Goal: Information Seeking & Learning: Learn about a topic

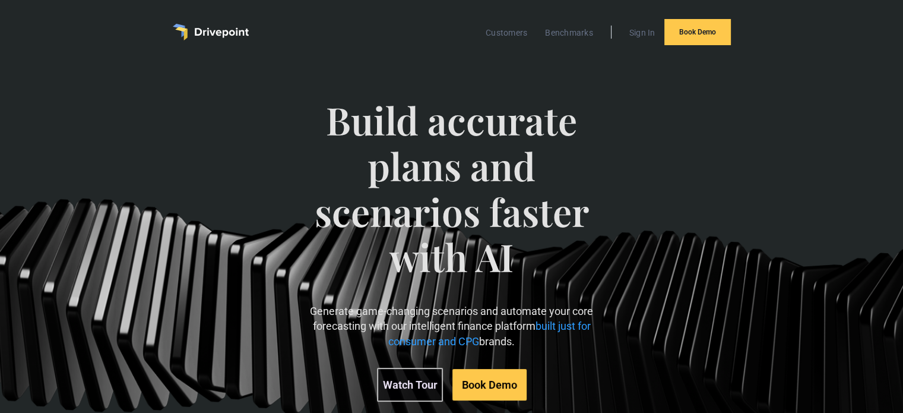
click at [401, 380] on link "Watch Tour" at bounding box center [410, 384] width 66 height 34
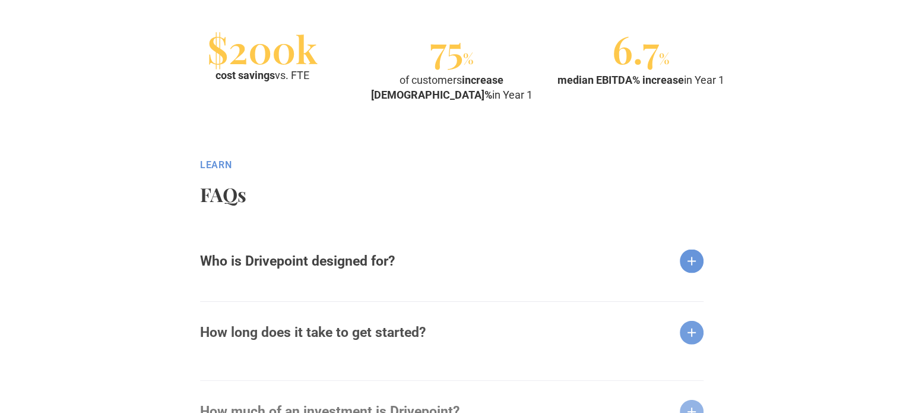
scroll to position [1357, 0]
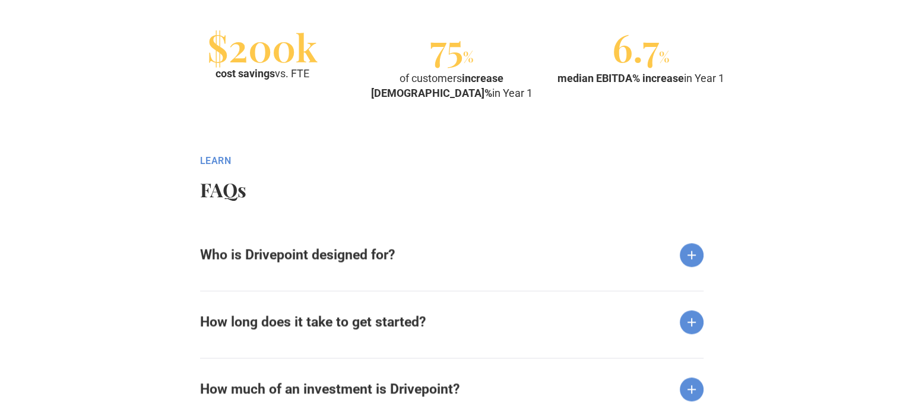
click at [688, 252] on img at bounding box center [692, 255] width 24 height 24
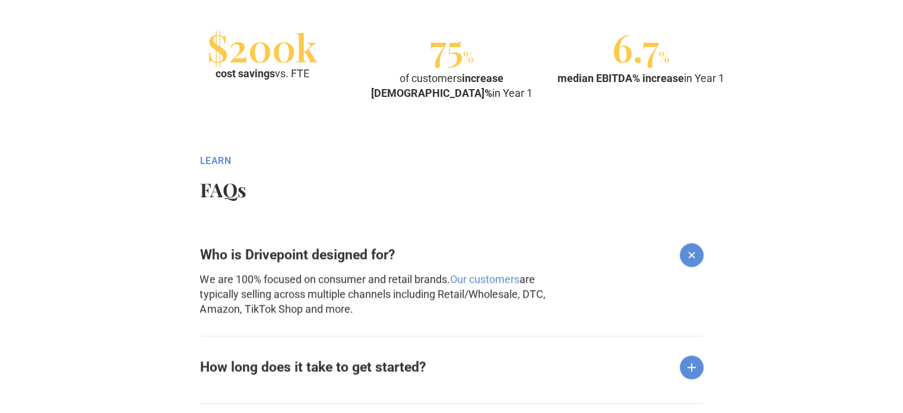
scroll to position [1469, 0]
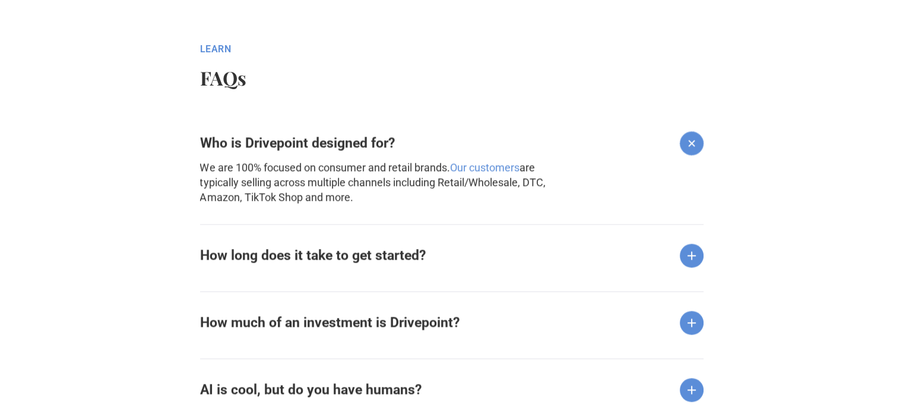
click at [691, 253] on img at bounding box center [692, 255] width 24 height 24
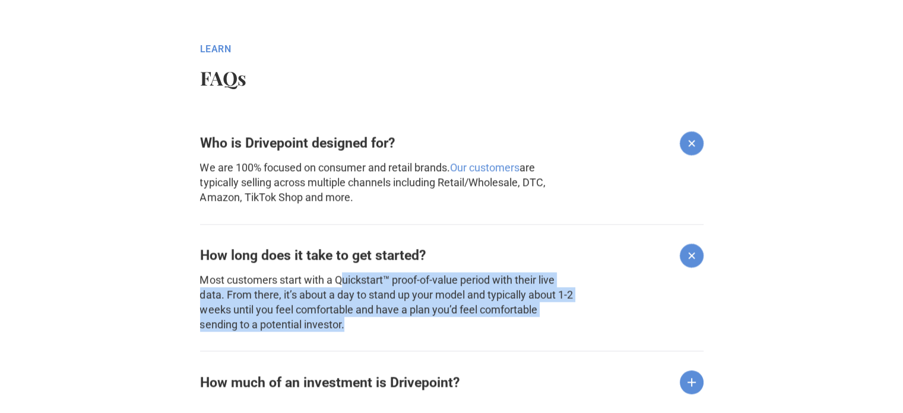
drag, startPoint x: 345, startPoint y: 278, endPoint x: 408, endPoint y: 331, distance: 82.5
click at [408, 331] on p "Most customers start with a Quickstart™ proof-of-value period with their live d…" at bounding box center [387, 302] width 375 height 60
click at [264, 291] on p "Most customers start with a Quickstart™ proof-of-value period with their live d…" at bounding box center [387, 302] width 375 height 60
drag, startPoint x: 204, startPoint y: 284, endPoint x: 256, endPoint y: 320, distance: 62.7
click at [256, 320] on p "Most customers start with a Quickstart™ proof-of-value period with their live d…" at bounding box center [387, 302] width 375 height 60
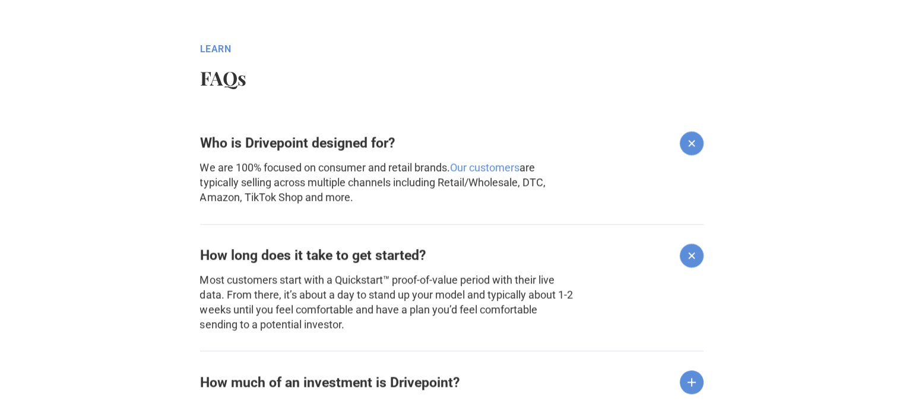
click at [350, 337] on div "Who is Drivepoint designed for? We are 100% focused on consumer and retail bran…" at bounding box center [451, 355] width 503 height 487
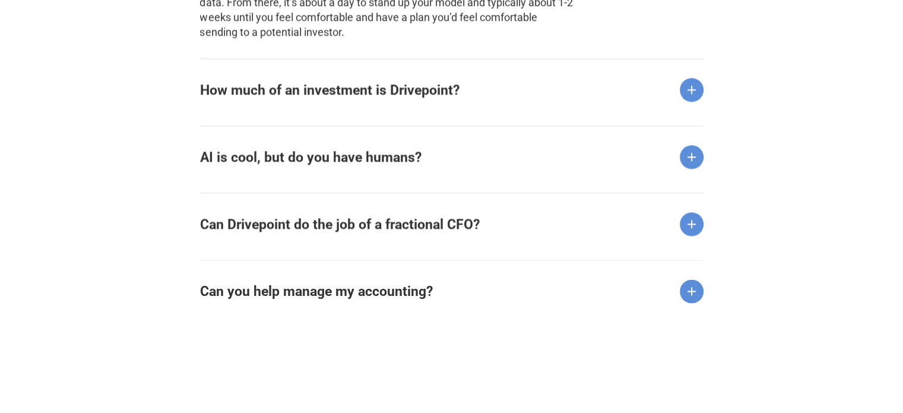
scroll to position [1762, 0]
click at [422, 157] on div "AI is cool, but do you have humans?" at bounding box center [451, 146] width 503 height 43
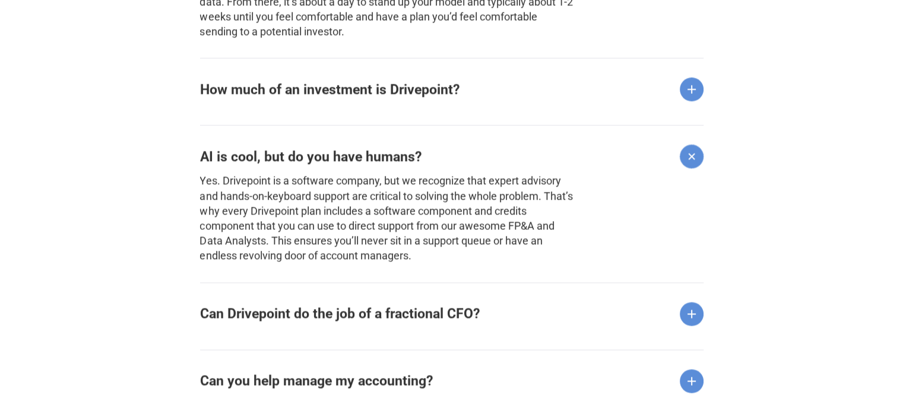
click at [693, 321] on img at bounding box center [692, 314] width 24 height 24
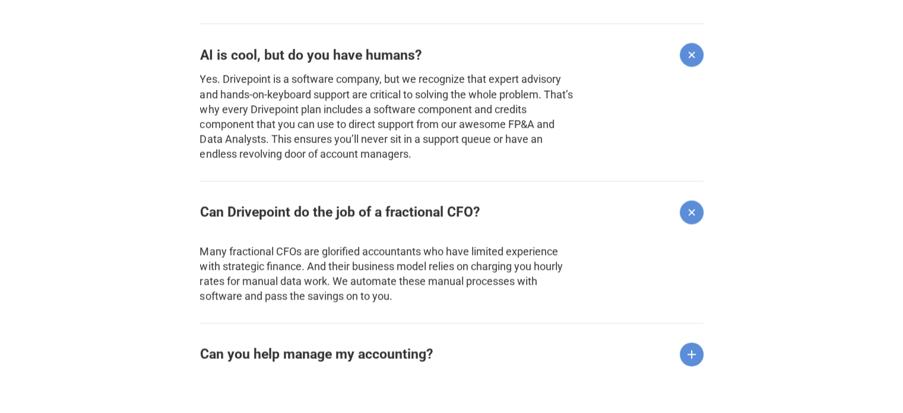
scroll to position [1869, 0]
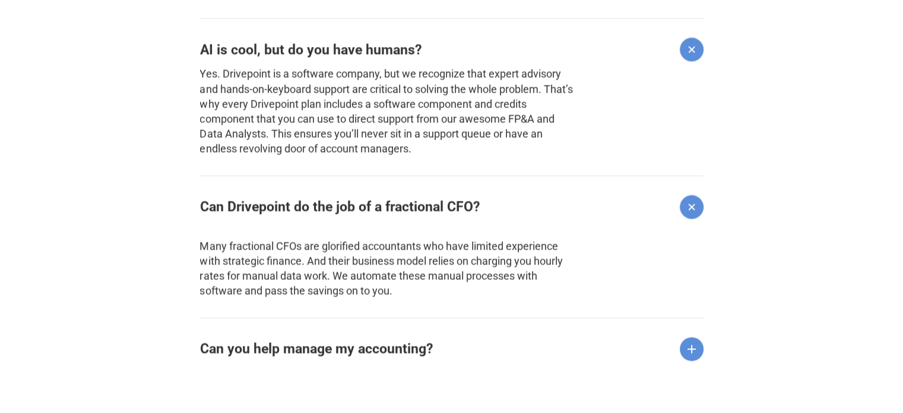
click at [563, 346] on div "Can you help manage my accounting?" at bounding box center [451, 338] width 503 height 43
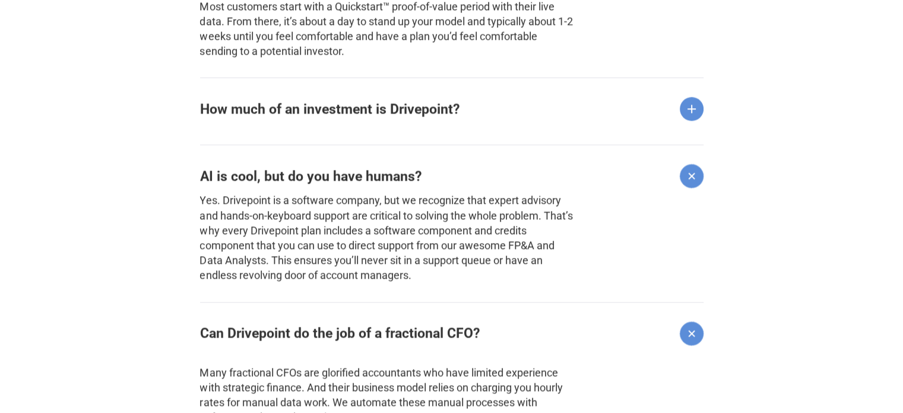
scroll to position [1738, 0]
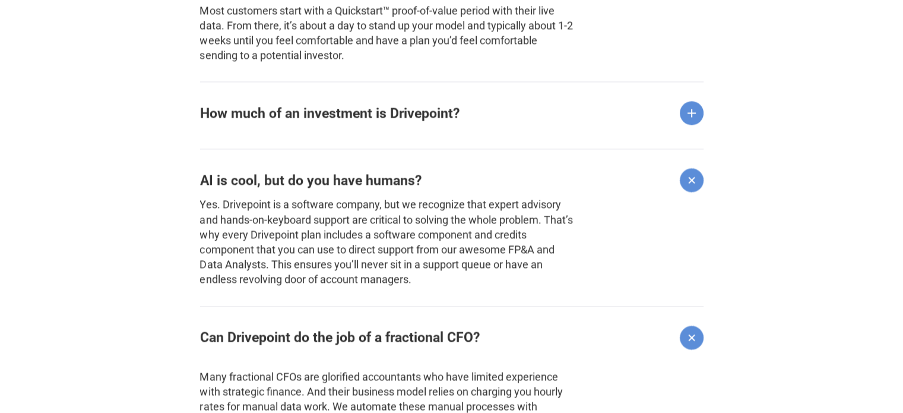
click at [436, 107] on strong "How much of an investment is Drivepoint?" at bounding box center [329, 113] width 259 height 16
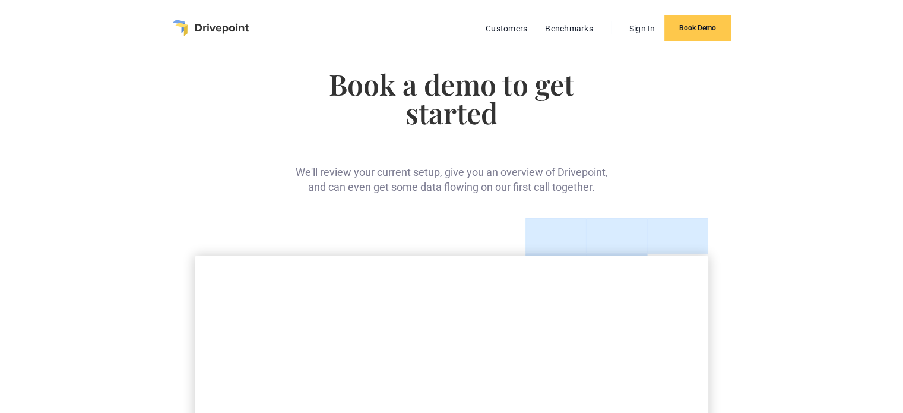
scroll to position [0, 0]
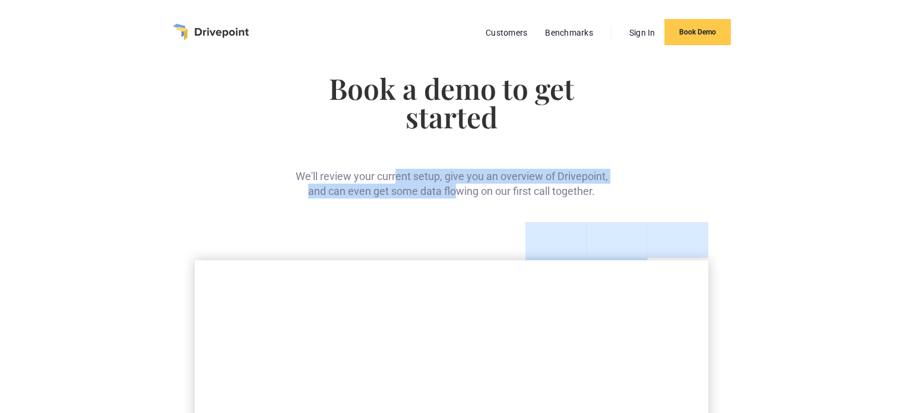
drag, startPoint x: 394, startPoint y: 170, endPoint x: 453, endPoint y: 198, distance: 64.8
click at [453, 198] on div "We'll review your current setup, give you an overview of Drivepoint, and can ev…" at bounding box center [451, 174] width 319 height 49
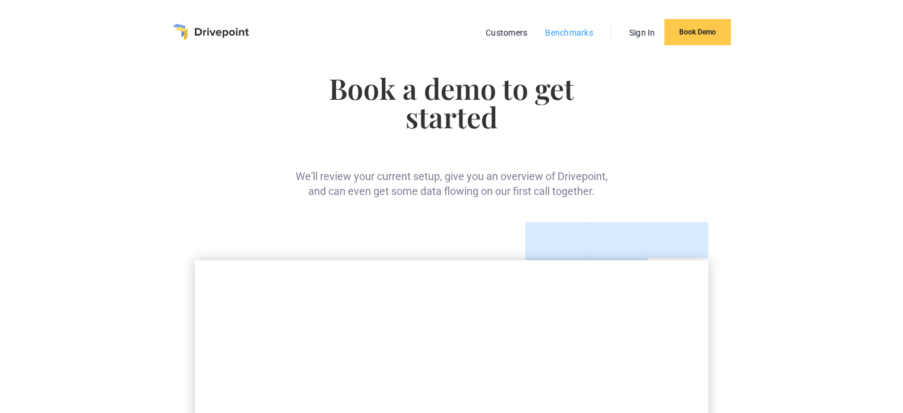
click at [569, 32] on link "Benchmarks" at bounding box center [569, 32] width 60 height 15
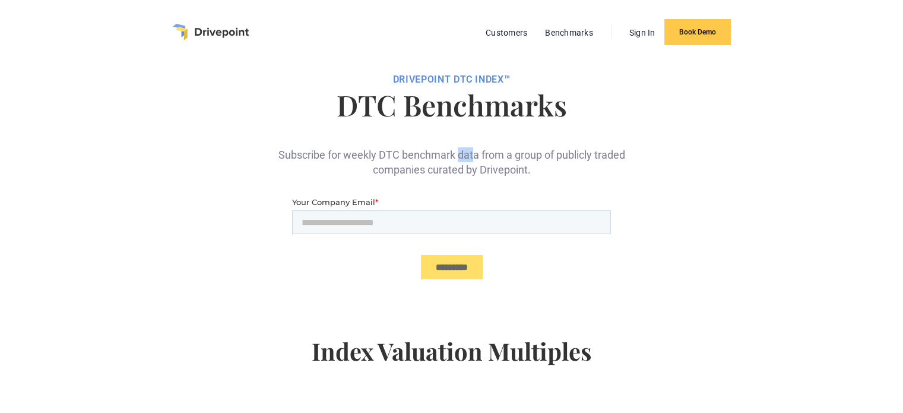
drag, startPoint x: 458, startPoint y: 154, endPoint x: 473, endPoint y: 161, distance: 16.5
click at [473, 161] on div "Subscribe for weekly DTC benchmark data from a group of publicly traded compani…" at bounding box center [452, 152] width 356 height 49
click at [229, 35] on img "home" at bounding box center [211, 32] width 76 height 17
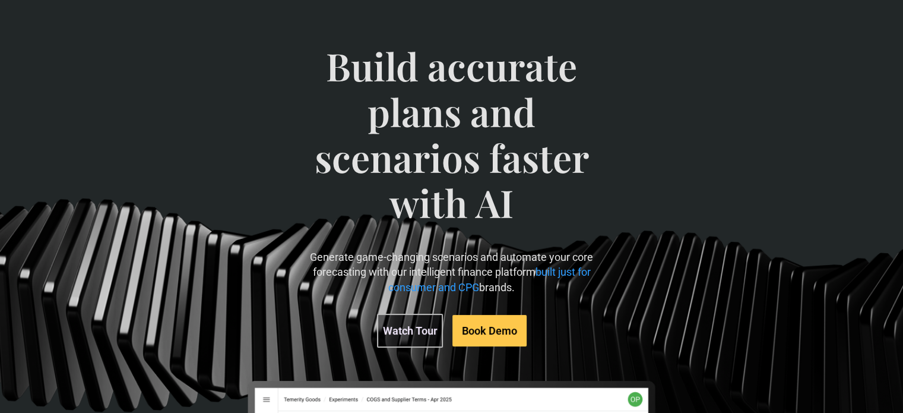
scroll to position [55, 0]
click at [720, 324] on div "Build accurate plans and scenarios faster with AI Generate game-changing scenar…" at bounding box center [451, 350] width 903 height 683
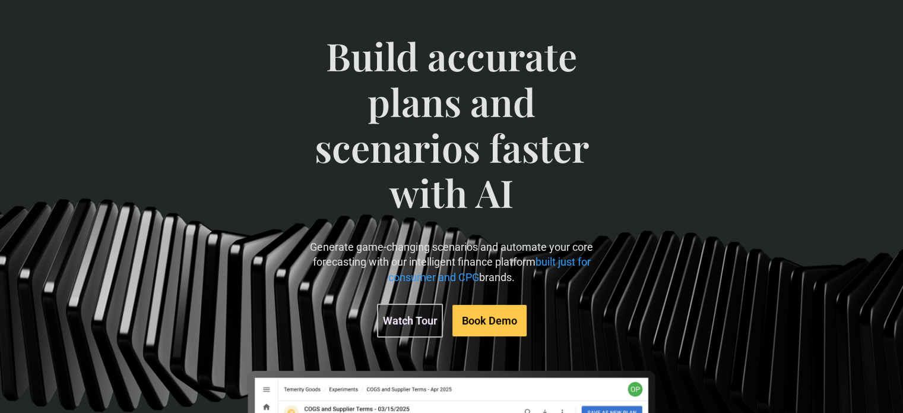
scroll to position [18, 0]
